Goal: Find contact information: Find contact information

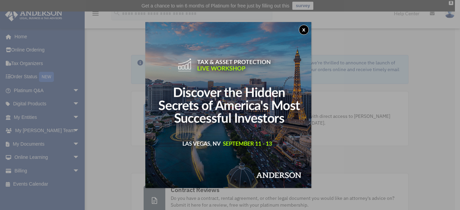
click at [304, 29] on button "x" at bounding box center [304, 30] width 10 height 10
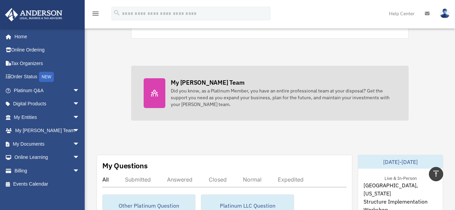
scroll to position [271, 0]
click at [159, 92] on icon at bounding box center [154, 93] width 8 height 8
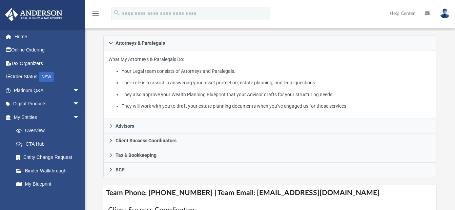
scroll to position [169, 0]
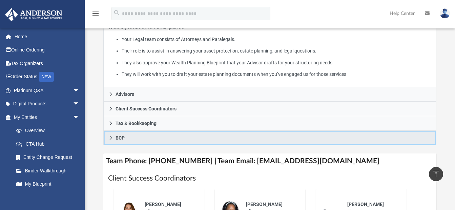
click at [118, 131] on link "BCP" at bounding box center [270, 138] width 334 height 15
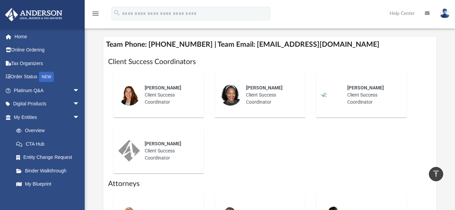
scroll to position [136, 0]
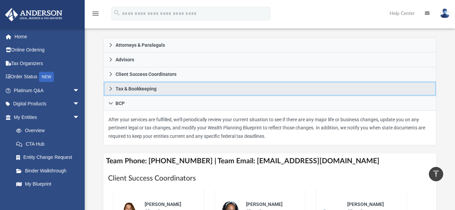
click at [128, 86] on span "Tax & Bookkeeping" at bounding box center [136, 88] width 41 height 5
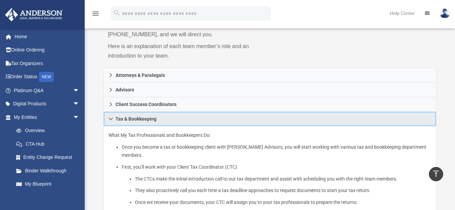
scroll to position [102, 0]
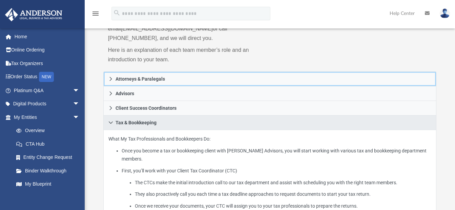
click at [139, 75] on link "Attorneys & Paralegals" at bounding box center [270, 79] width 334 height 15
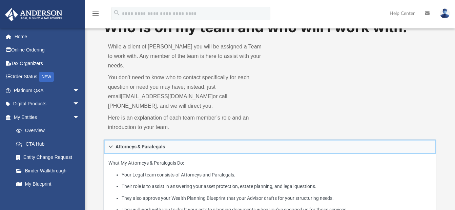
scroll to position [0, 0]
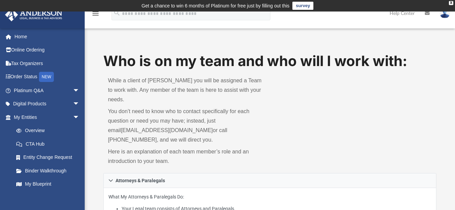
click at [428, 14] on icon at bounding box center [427, 13] width 5 height 5
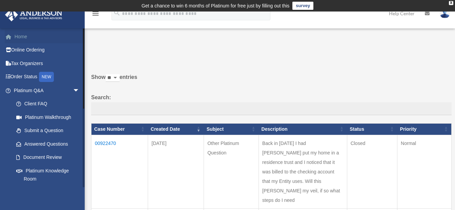
click at [9, 37] on span at bounding box center [11, 37] width 5 height 5
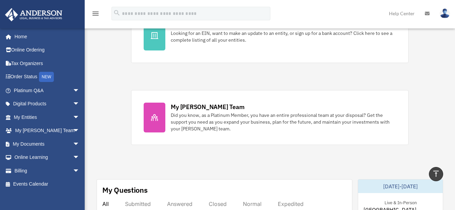
scroll to position [281, 0]
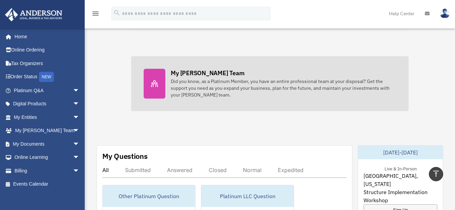
click at [167, 78] on link "My Anderson Team Did you know, as a Platinum Member, you have an entire profess…" at bounding box center [269, 83] width 277 height 55
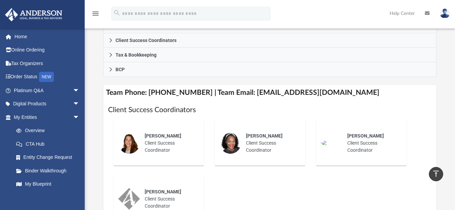
scroll to position [244, 0]
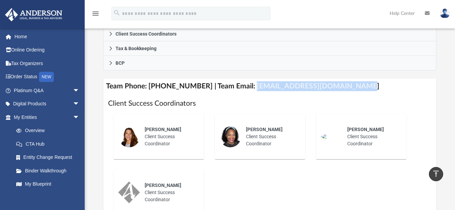
drag, startPoint x: 243, startPoint y: 77, endPoint x: 351, endPoint y: 80, distance: 108.2
click at [351, 80] on h4 "Team Phone: [PHONE_NUMBER] | Team Email: [EMAIL_ADDRESS][DOMAIN_NAME]" at bounding box center [270, 86] width 334 height 15
copy h4 "[EMAIL_ADDRESS][DOMAIN_NAME]"
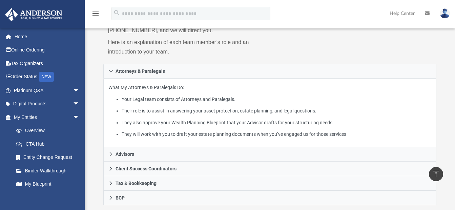
scroll to position [109, 0]
click at [435, 172] on icon "vertical_align_top" at bounding box center [436, 174] width 8 height 8
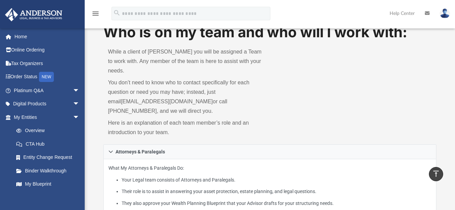
scroll to position [0, 0]
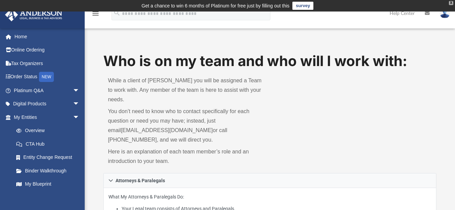
click at [451, 3] on div "X" at bounding box center [451, 3] width 4 height 4
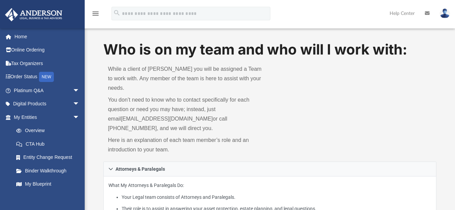
click at [394, 12] on link "Help Center" at bounding box center [402, 13] width 35 height 27
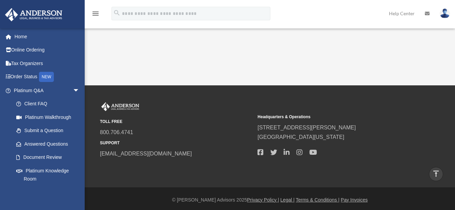
scroll to position [200, 0]
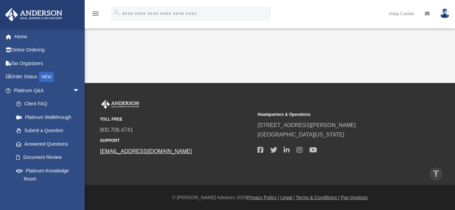
click at [144, 150] on link "[EMAIL_ADDRESS][DOMAIN_NAME]" at bounding box center [146, 151] width 92 height 6
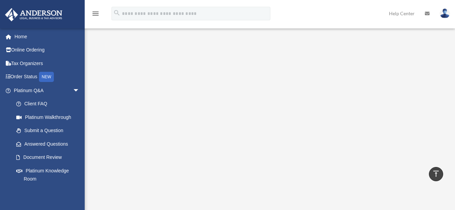
scroll to position [0, 0]
